Goal: Task Accomplishment & Management: Complete application form

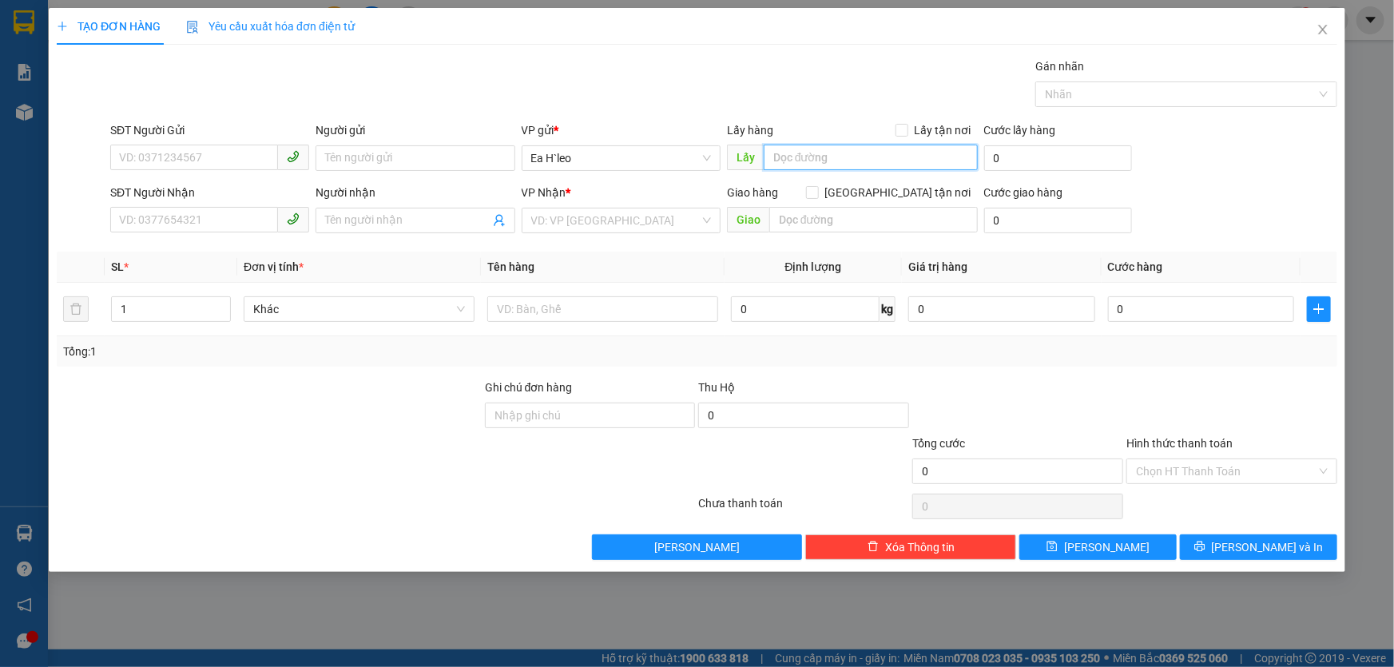
click at [839, 160] on input "text" at bounding box center [871, 158] width 214 height 26
click at [839, 155] on input "text" at bounding box center [871, 158] width 214 height 26
type input "CHƯ PHẢ"
click at [605, 216] on input "search" at bounding box center [615, 221] width 169 height 24
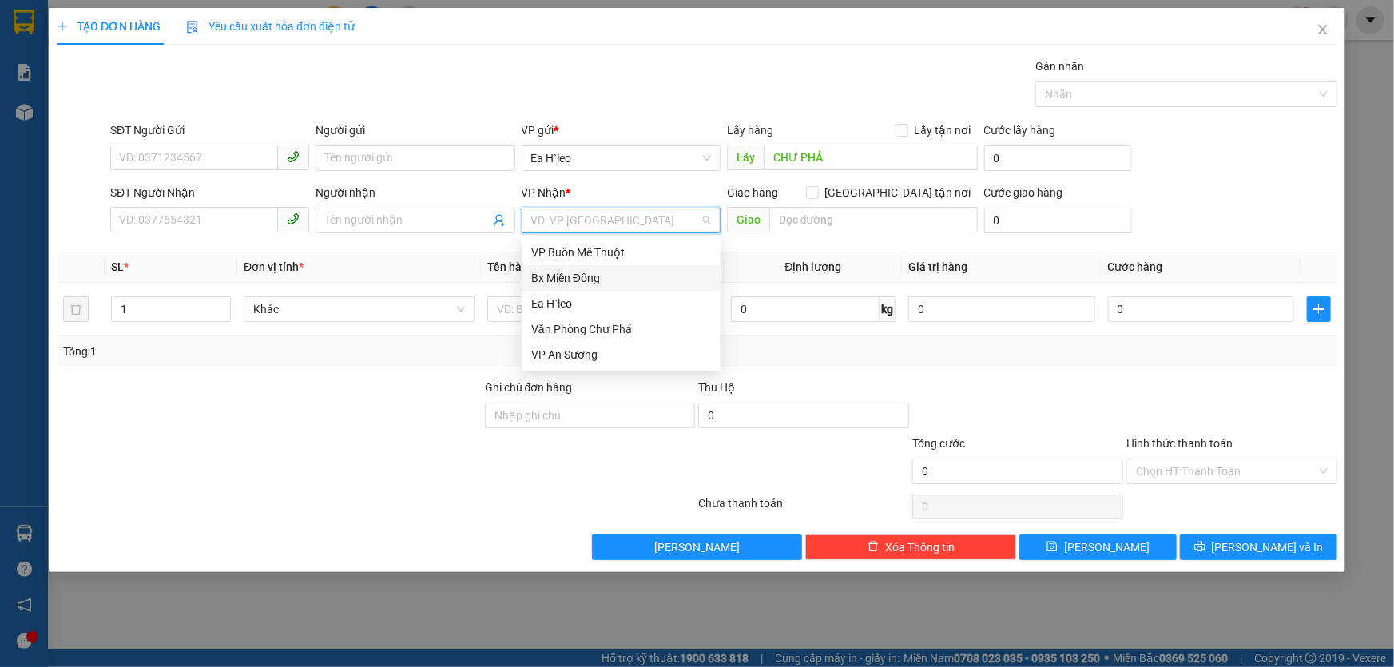
click at [599, 284] on div "Bx Miền Đông" at bounding box center [621, 278] width 180 height 18
drag, startPoint x: 792, startPoint y: 238, endPoint x: 798, endPoint y: 231, distance: 9.6
click at [794, 234] on div "Giao hàng [GEOGRAPHIC_DATA] tận nơi [GEOGRAPHIC_DATA]" at bounding box center [852, 212] width 251 height 56
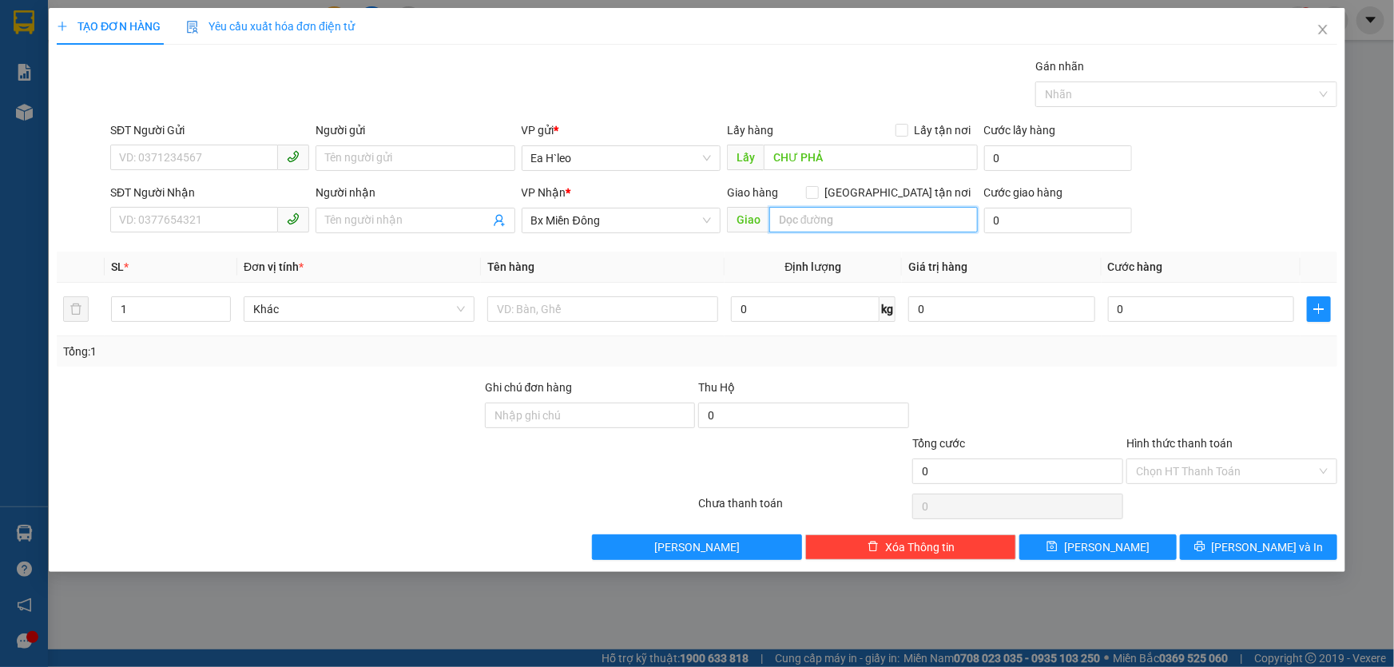
click at [806, 225] on input "text" at bounding box center [873, 220] width 209 height 26
type input "NGÃ BA ĐỒNG XOÀI"
click at [851, 160] on input "CHƯ PHẢ" at bounding box center [871, 158] width 214 height 26
click at [771, 155] on input "CHƯ PHẢ" at bounding box center [871, 158] width 214 height 26
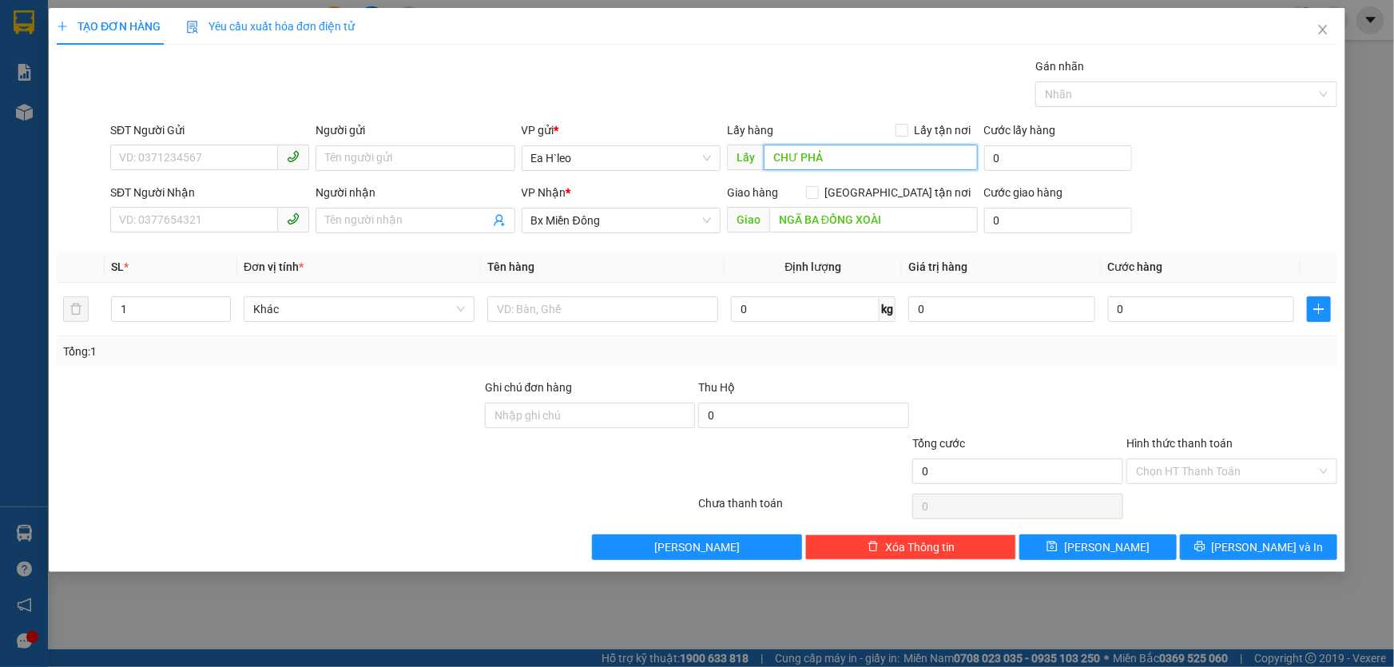
click at [866, 154] on input "CHƯ PHẢ" at bounding box center [871, 158] width 214 height 26
click at [769, 152] on input "CHƯ PHẢ" at bounding box center [871, 158] width 214 height 26
type input "TRANH QUÁN CHƯ PHẢ"
